Goal: Navigation & Orientation: Find specific page/section

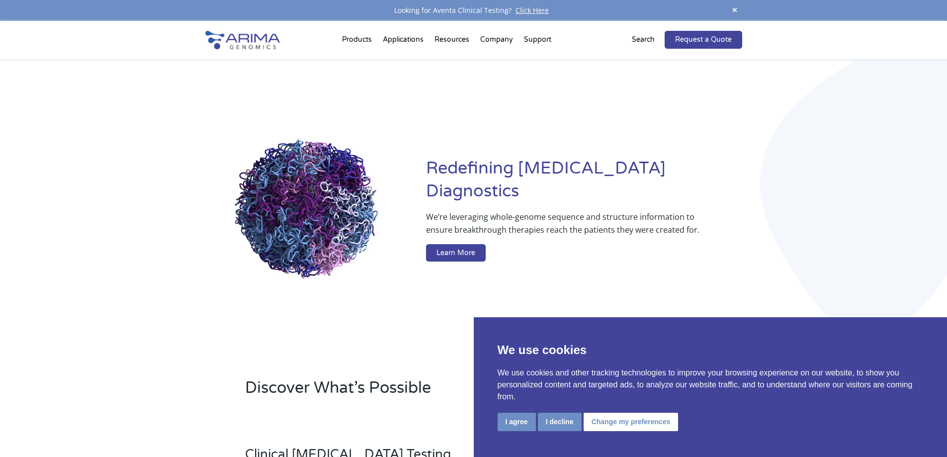
click at [516, 423] on button "I agree" at bounding box center [517, 422] width 38 height 18
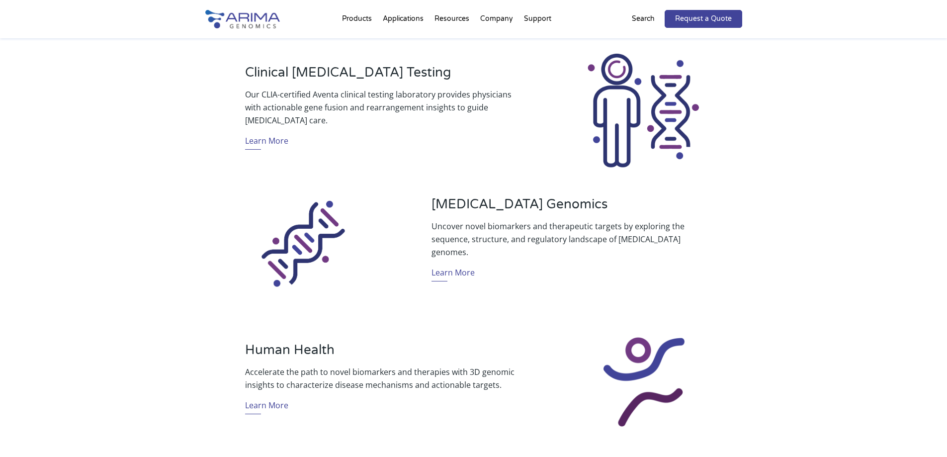
scroll to position [398, 0]
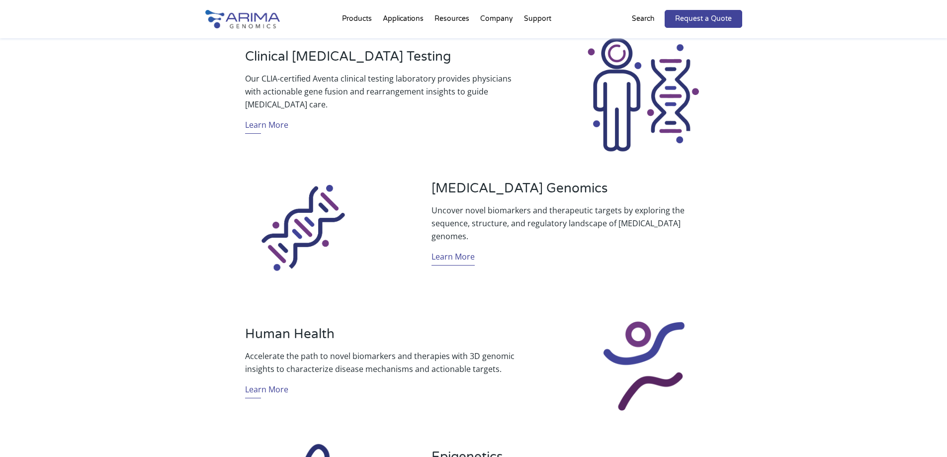
click at [451, 252] on link "Learn More" at bounding box center [453, 257] width 43 height 15
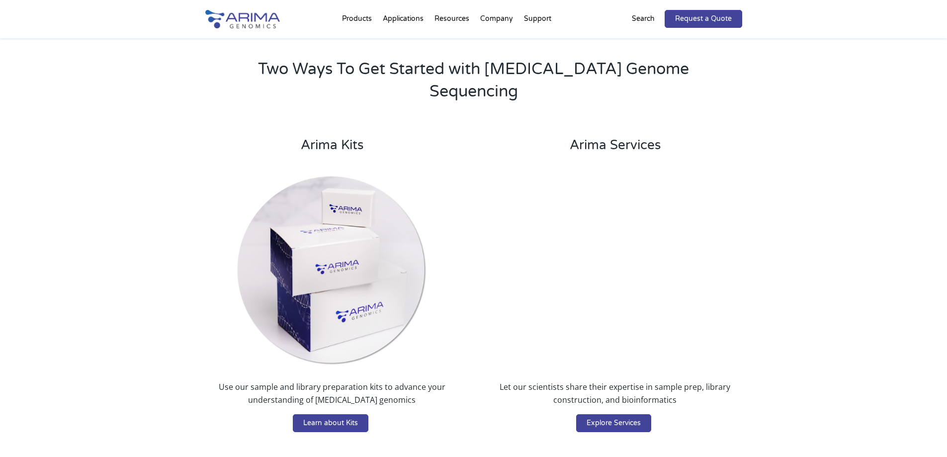
scroll to position [1950, 0]
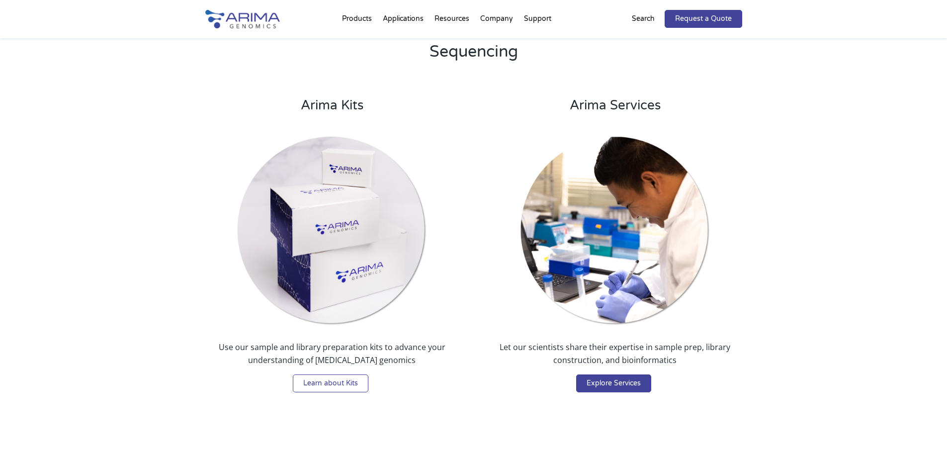
click at [345, 375] on link "Learn about Kits" at bounding box center [331, 384] width 76 height 18
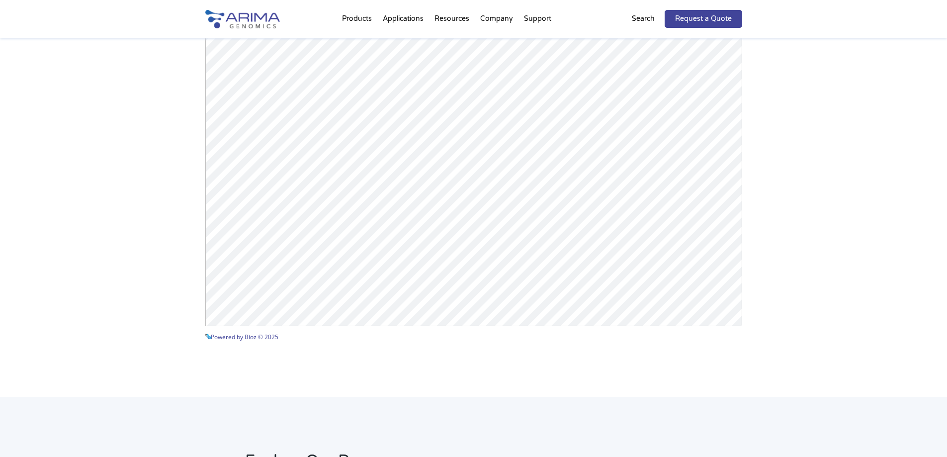
scroll to position [1292, 0]
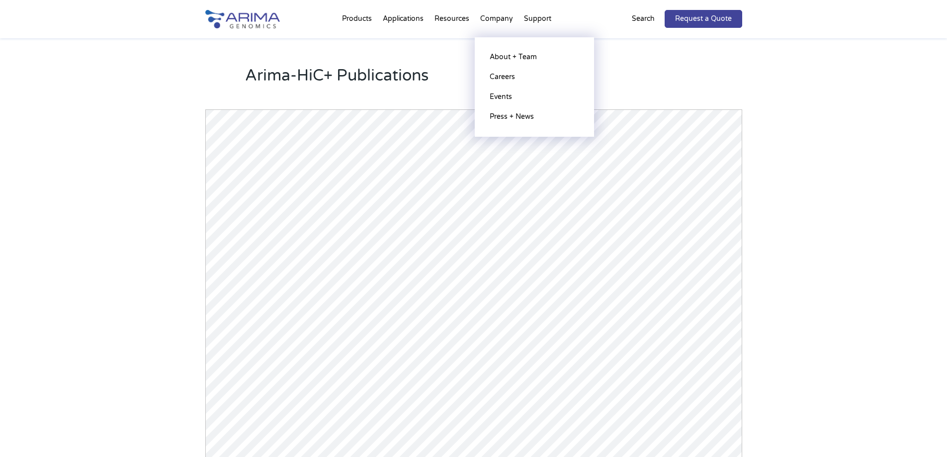
click at [505, 19] on li "Company About + Team Careers Events Press + News" at bounding box center [497, 21] width 44 height 34
click at [516, 55] on link "About + Team" at bounding box center [534, 57] width 99 height 20
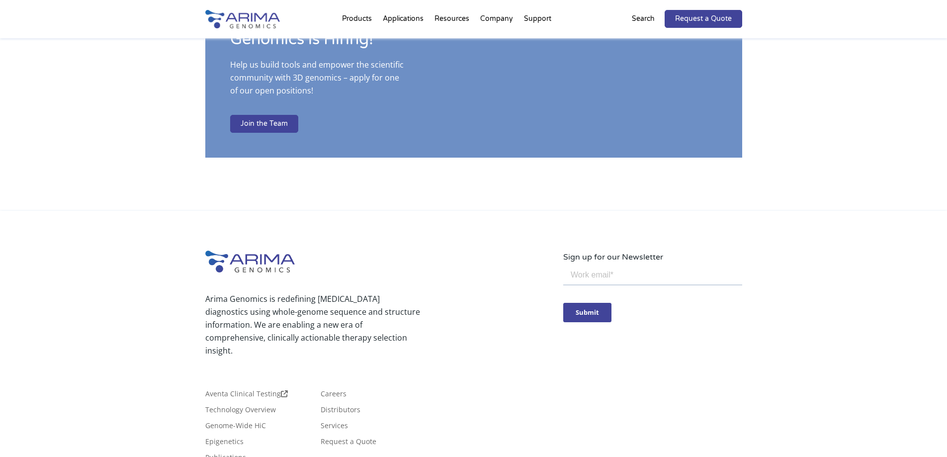
scroll to position [1671, 0]
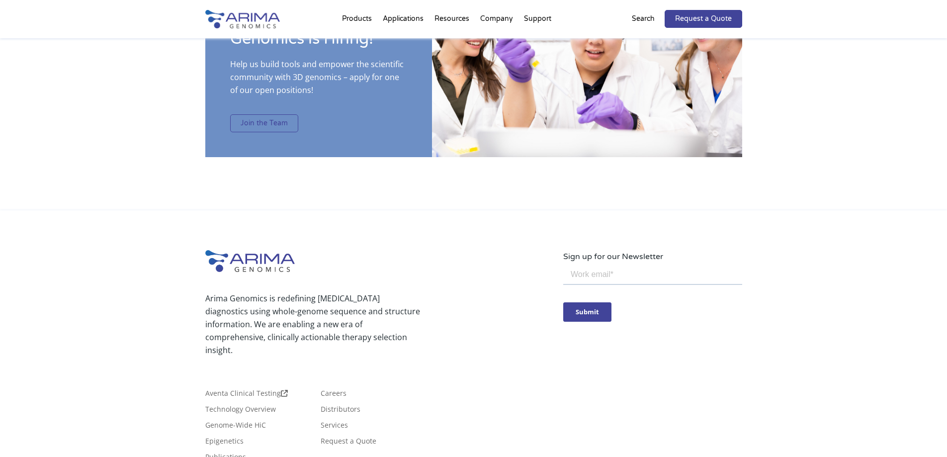
click at [285, 114] on link "Join the Team" at bounding box center [264, 123] width 68 height 18
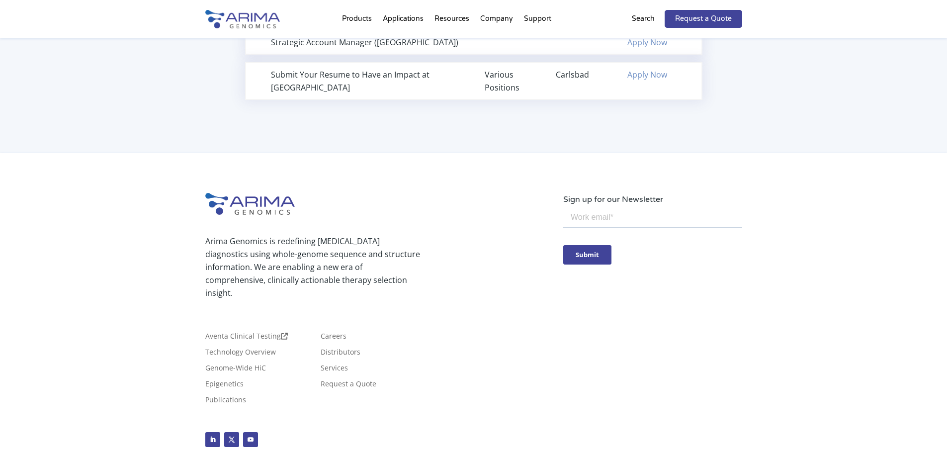
scroll to position [777, 0]
